Goal: Task Accomplishment & Management: Complete application form

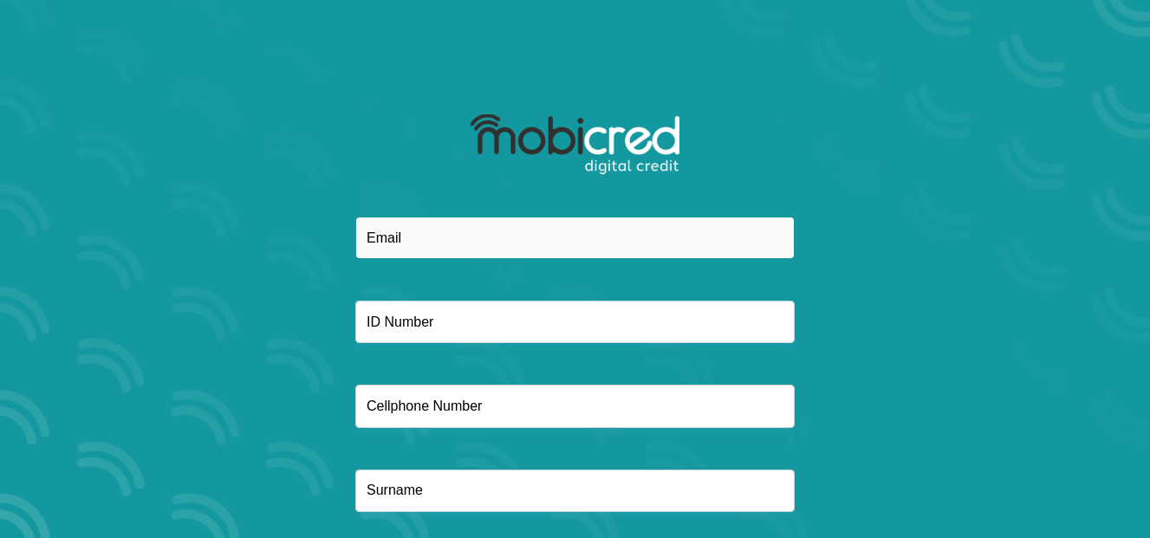
click at [697, 231] on input "email" at bounding box center [574, 238] width 439 height 42
type input "[EMAIL_ADDRESS][DOMAIN_NAME]"
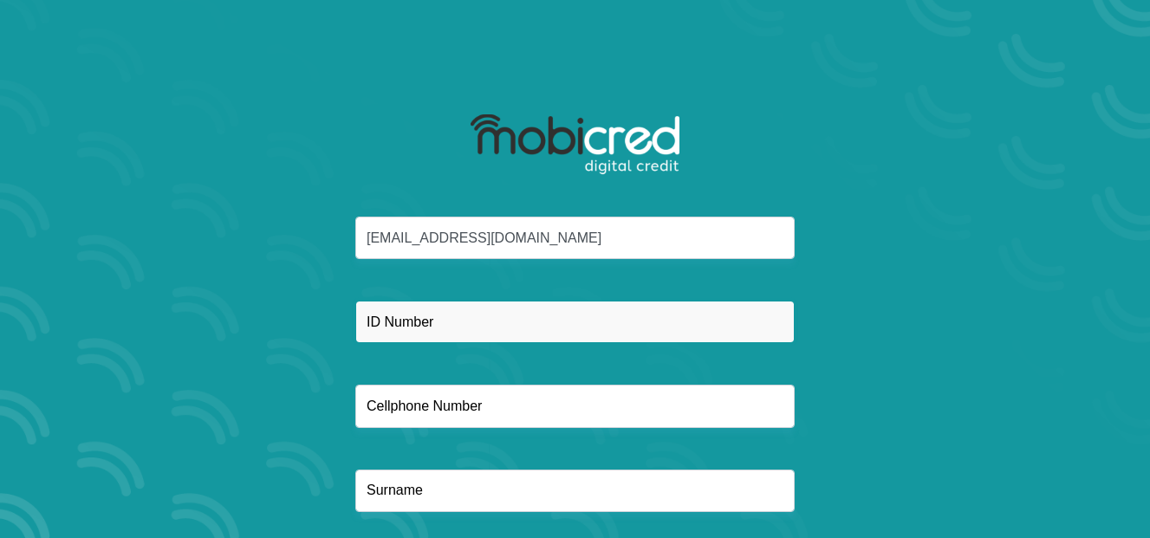
type input "0727988518"
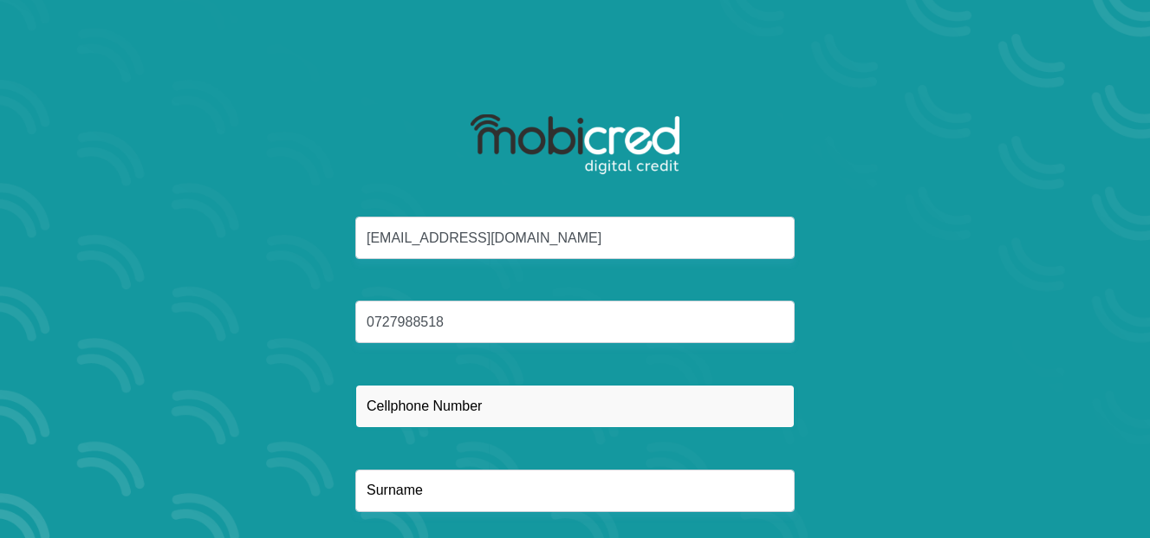
type input "0727988518"
type input "makama"
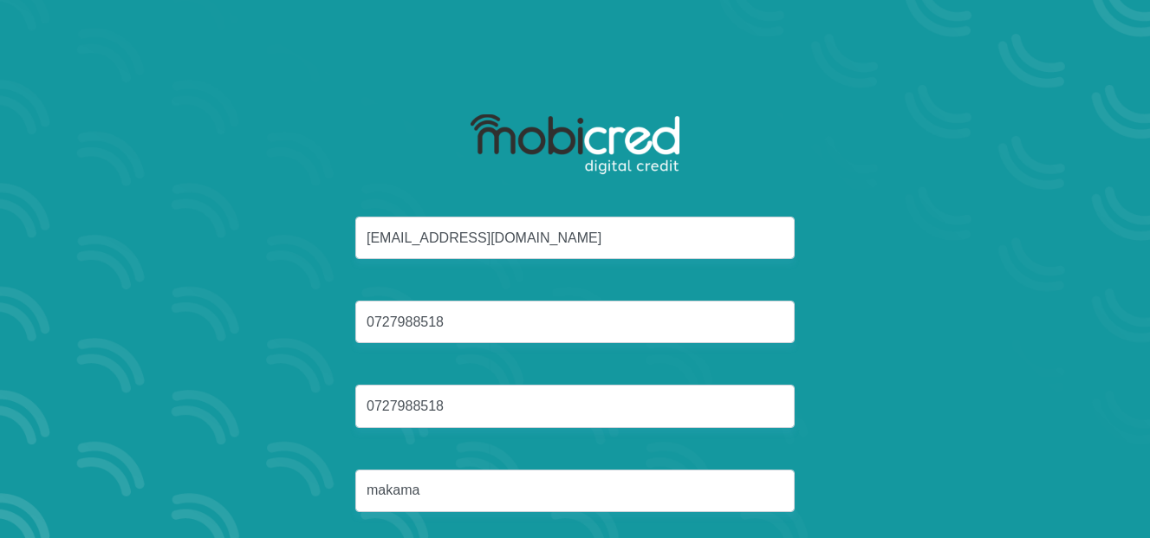
click at [877, 287] on div "[EMAIL_ADDRESS][DOMAIN_NAME] 0727988518 0727988518 [GEOGRAPHIC_DATA]" at bounding box center [575, 385] width 930 height 337
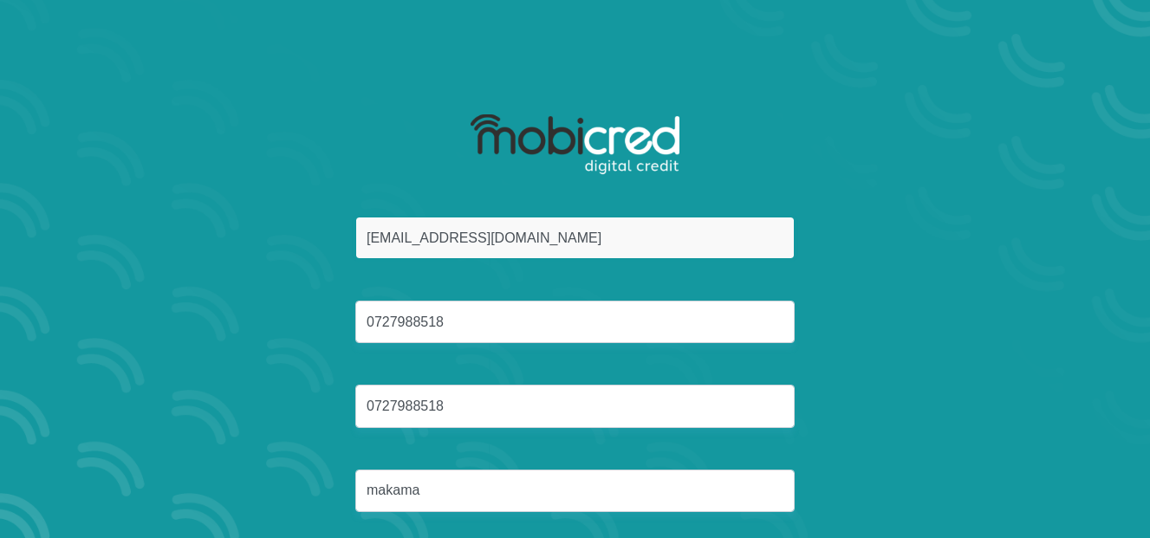
click at [709, 245] on input "[EMAIL_ADDRESS][DOMAIN_NAME]" at bounding box center [574, 238] width 439 height 42
type input "m"
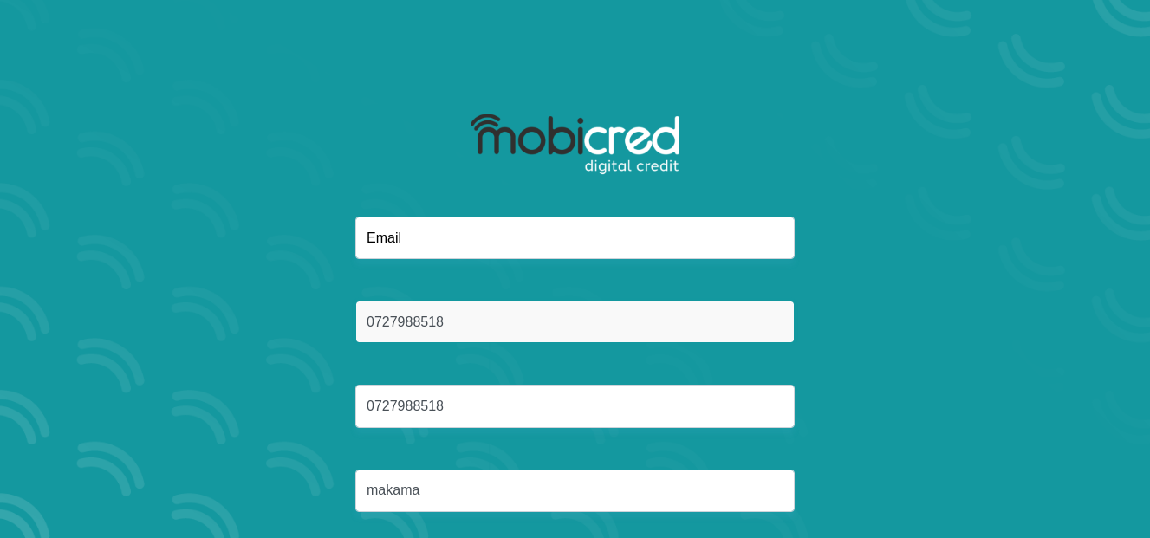
click at [689, 305] on input "0727988518" at bounding box center [574, 322] width 439 height 42
type input "0"
click at [535, 319] on input "text" at bounding box center [574, 322] width 439 height 42
type input "8610050896081"
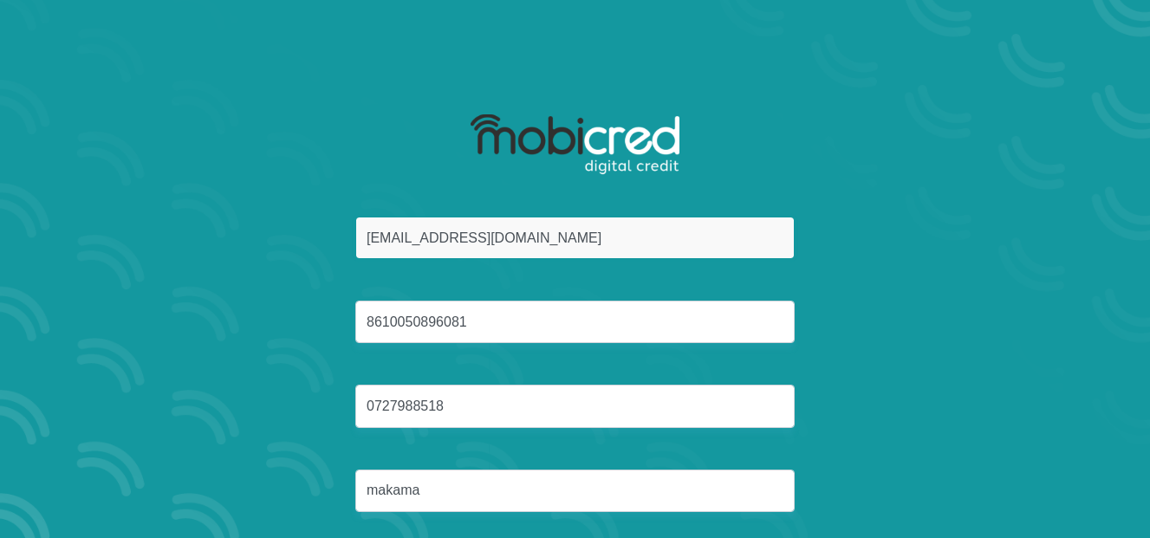
click at [544, 241] on input "[EMAIL_ADDRESS][DOMAIN_NAME]" at bounding box center [574, 238] width 439 height 42
type input "m"
click at [544, 241] on input "email" at bounding box center [574, 238] width 439 height 42
type input "[EMAIL_ADDRESS][DOMAIN_NAME]"
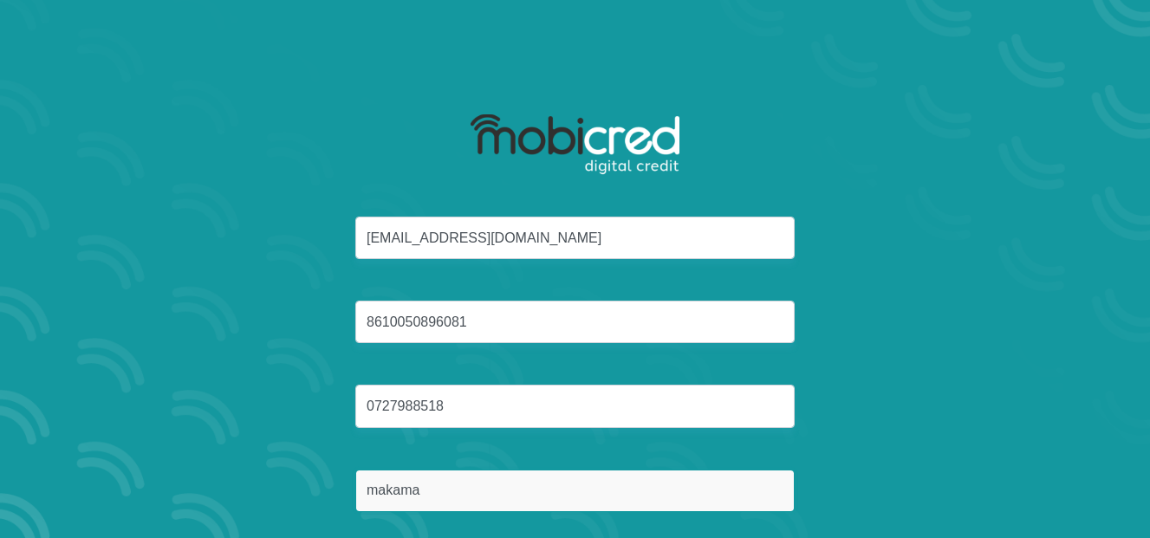
click at [751, 485] on input "makama" at bounding box center [574, 491] width 439 height 42
type input "m"
click at [671, 502] on input "text" at bounding box center [574, 491] width 439 height 42
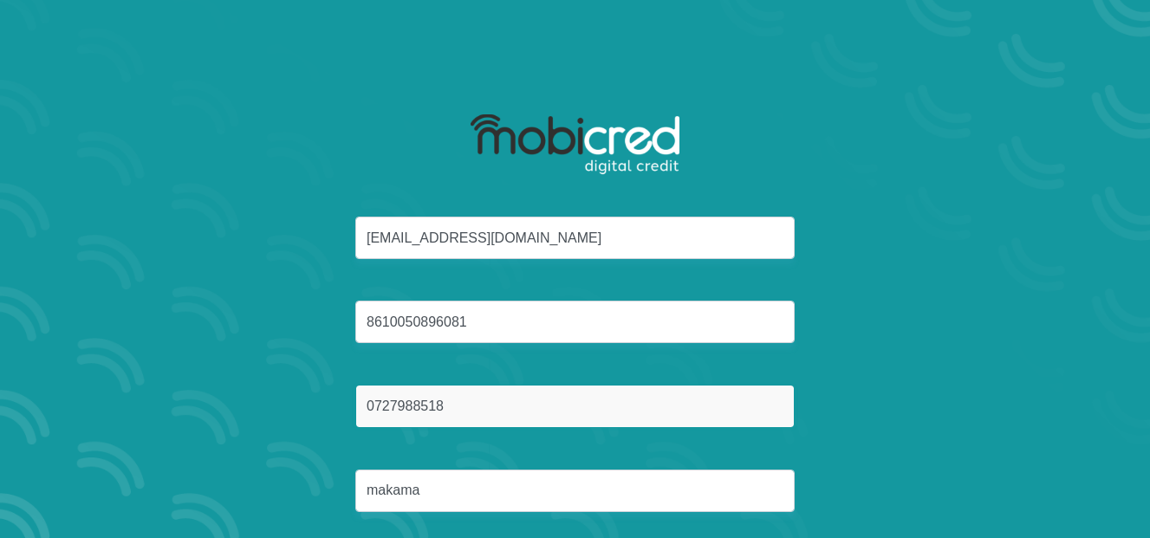
click at [585, 420] on input "0727988518" at bounding box center [574, 406] width 439 height 42
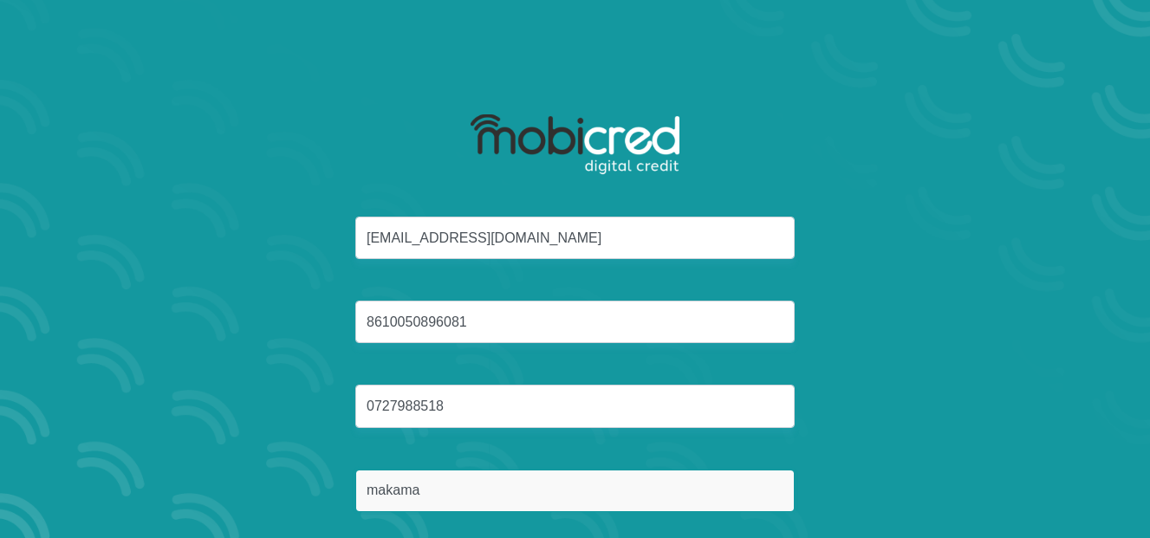
click at [468, 493] on input "makama" at bounding box center [574, 491] width 439 height 42
type input "m"
type input "Makama"
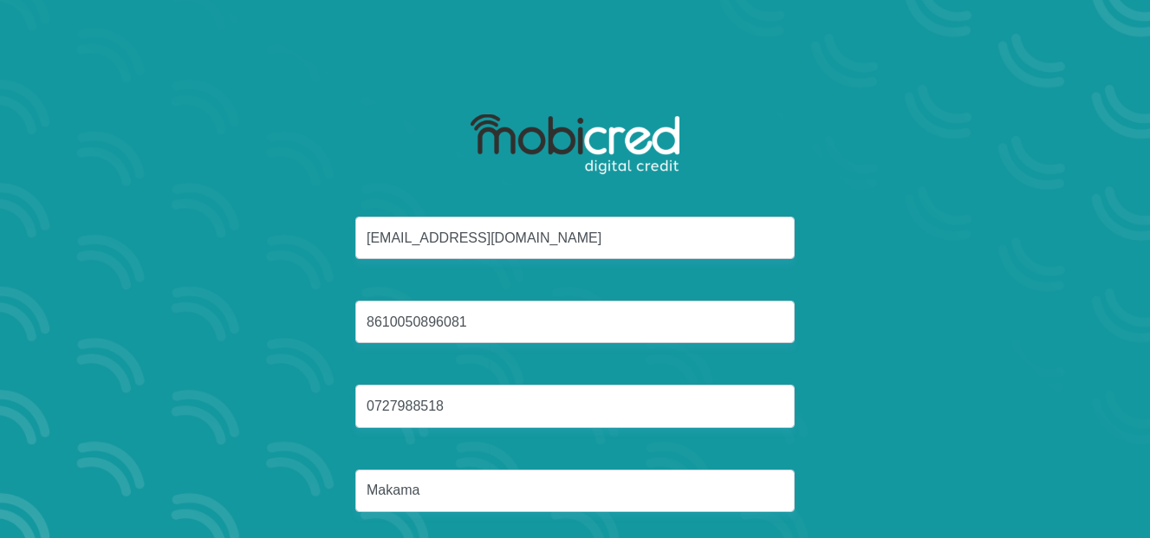
click at [866, 438] on div "[EMAIL_ADDRESS][DOMAIN_NAME] 8610050896081 0727988518 [GEOGRAPHIC_DATA]" at bounding box center [575, 385] width 930 height 337
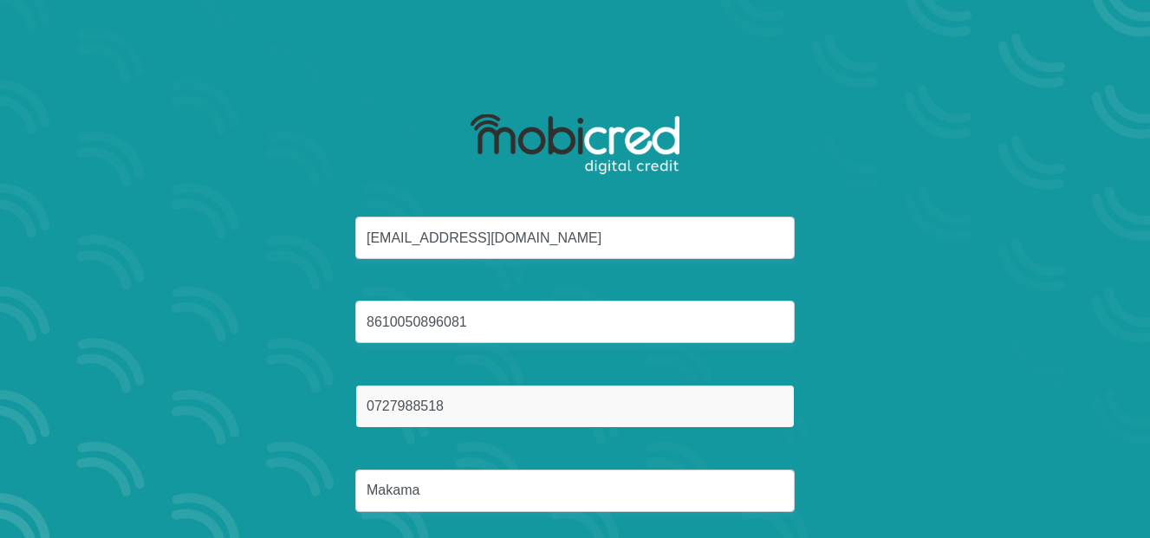
click at [696, 405] on input "0727988518" at bounding box center [574, 406] width 439 height 42
type input "0"
click at [604, 385] on input "text" at bounding box center [574, 406] width 439 height 42
type input "0727988518"
